Goal: Task Accomplishment & Management: Manage account settings

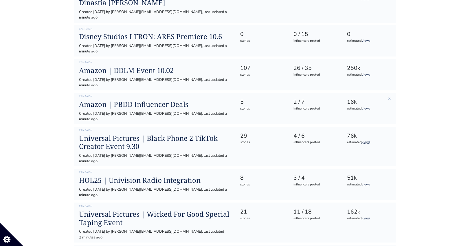
scroll to position [181, 0]
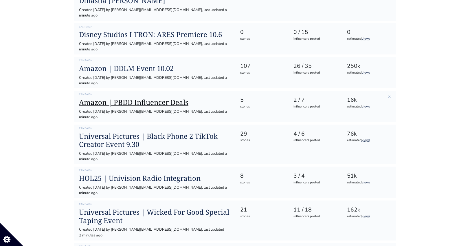
click at [148, 98] on h1 "Amazon | PBDD Influencer Deals" at bounding box center [155, 102] width 152 height 8
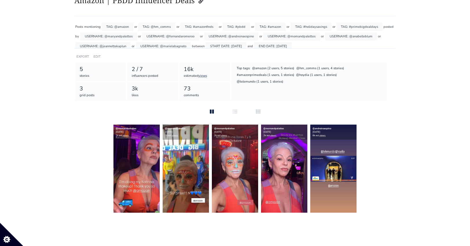
scroll to position [47, 0]
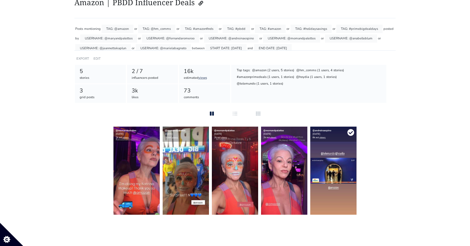
click at [351, 132] on icon at bounding box center [351, 132] width 7 height 7
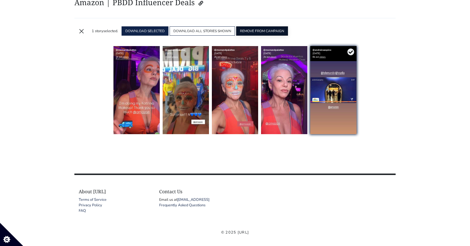
click at [250, 30] on button "REMOVE FROM CAMPAIGN" at bounding box center [262, 30] width 52 height 9
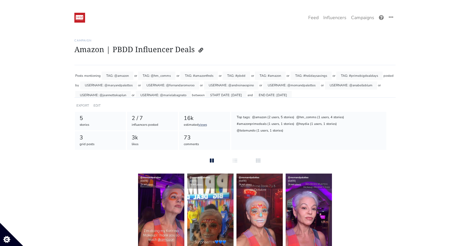
click at [224, 48] on h1 "Amazon | PBDD Influencer Deals" at bounding box center [235, 50] width 322 height 11
click at [200, 48] on icon at bounding box center [201, 50] width 5 height 5
